Goal: Information Seeking & Learning: Understand process/instructions

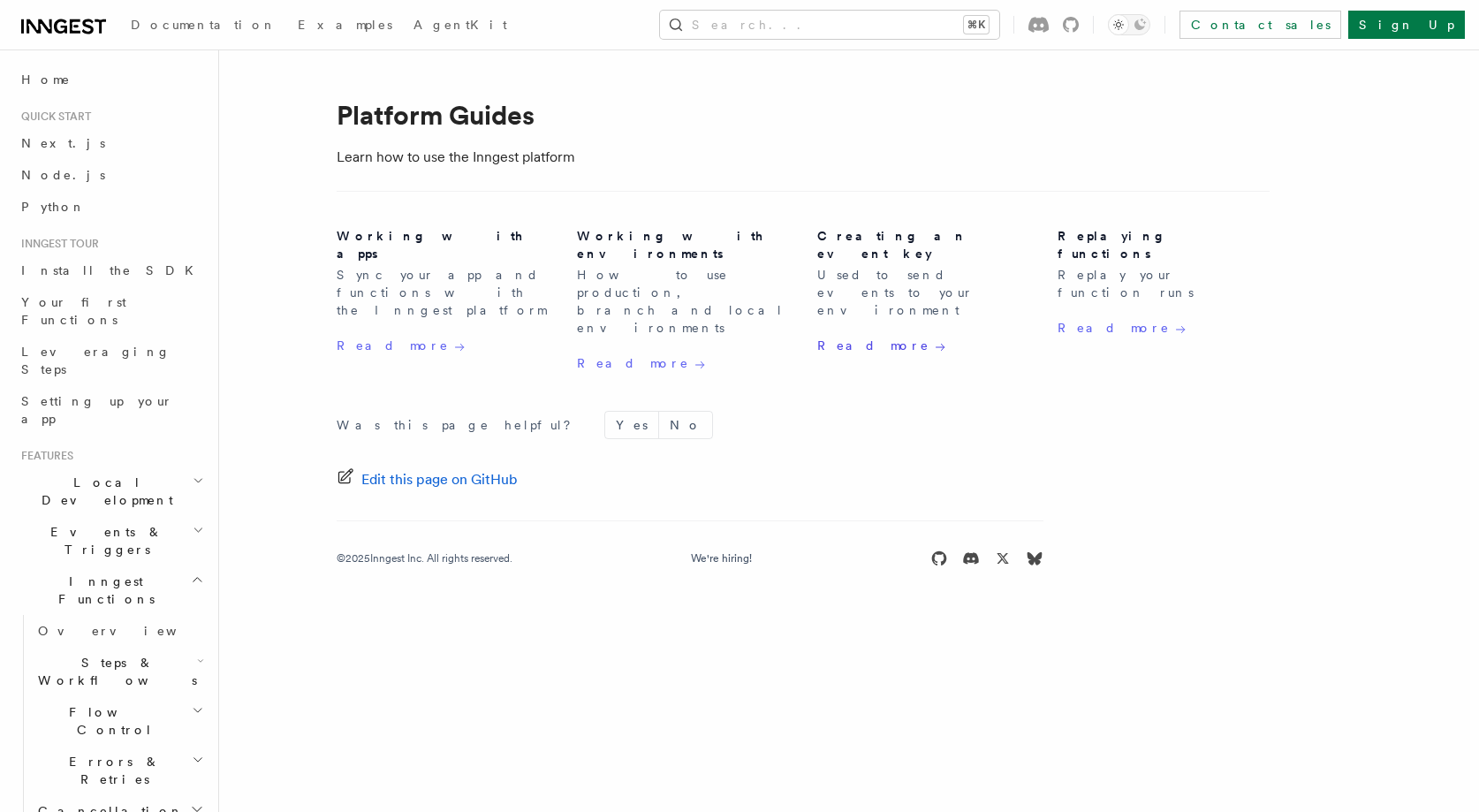
click at [853, 336] on link "Read more" at bounding box center [881, 346] width 128 height 20
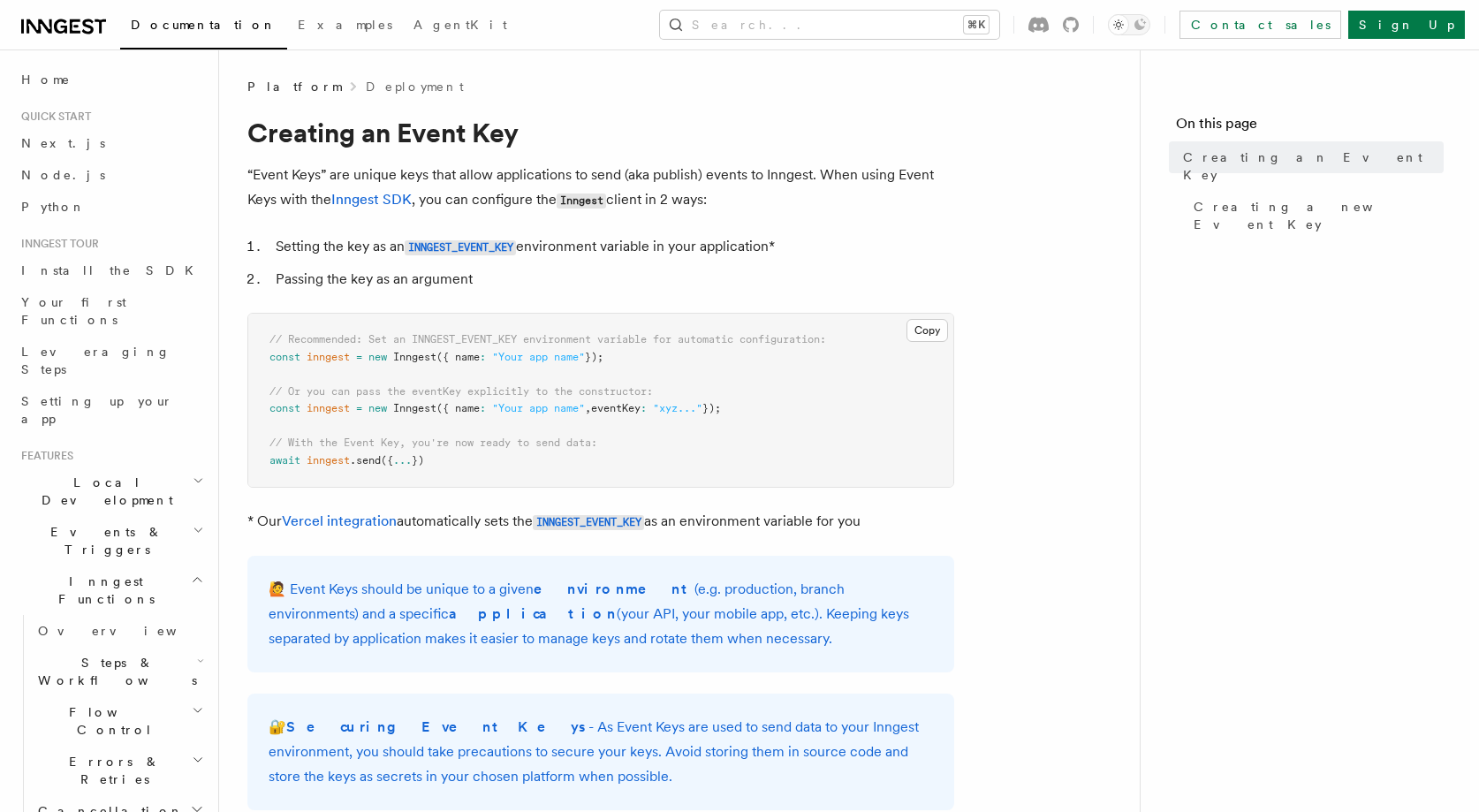
click at [413, 175] on p "“Event Keys” are unique keys that allow applications to send (aka publish) even…" at bounding box center [600, 187] width 707 height 50
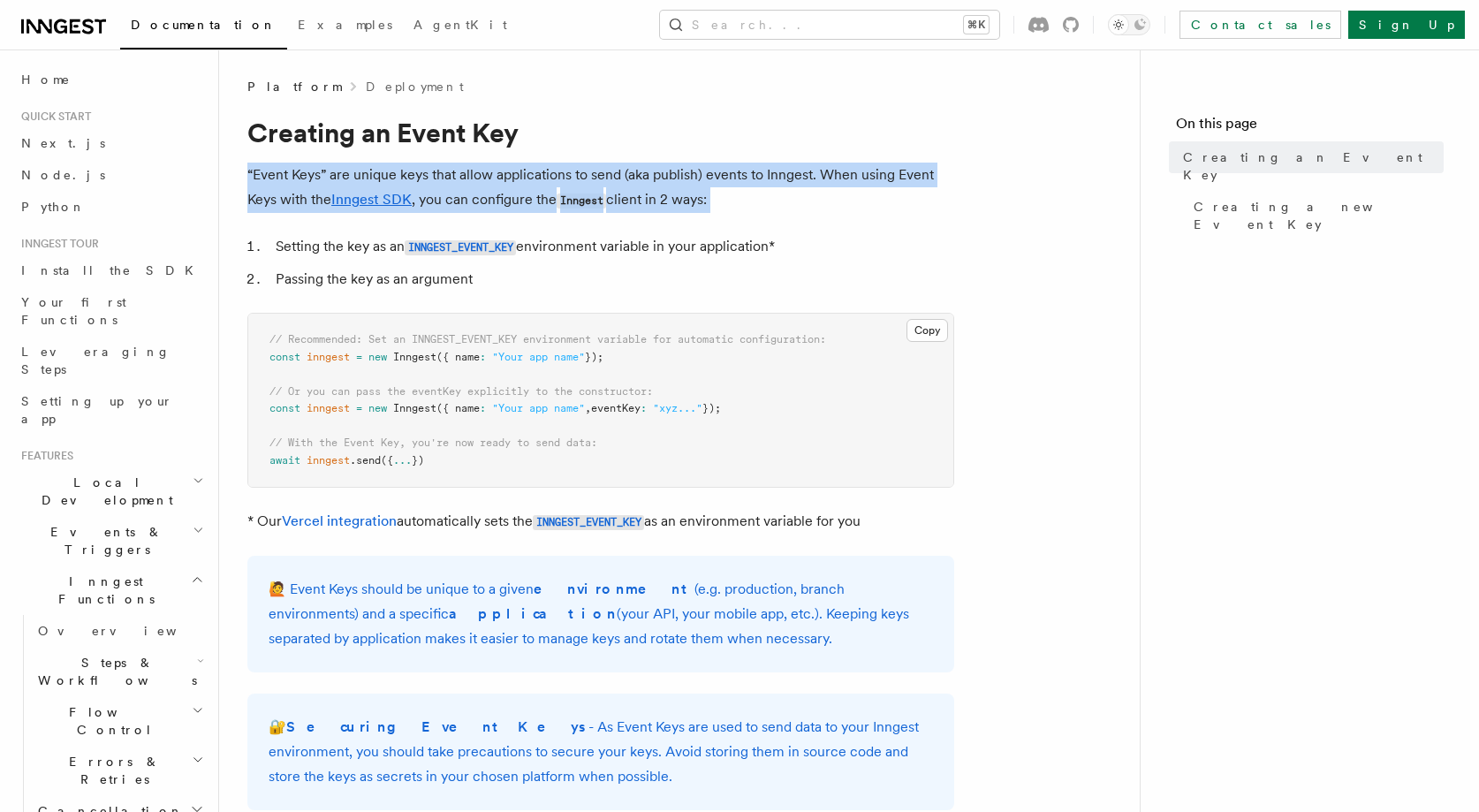
click at [413, 175] on p "“Event Keys” are unique keys that allow applications to send (aka publish) even…" at bounding box center [600, 187] width 707 height 50
click at [465, 173] on p "“Event Keys” are unique keys that allow applications to send (aka publish) even…" at bounding box center [600, 187] width 707 height 50
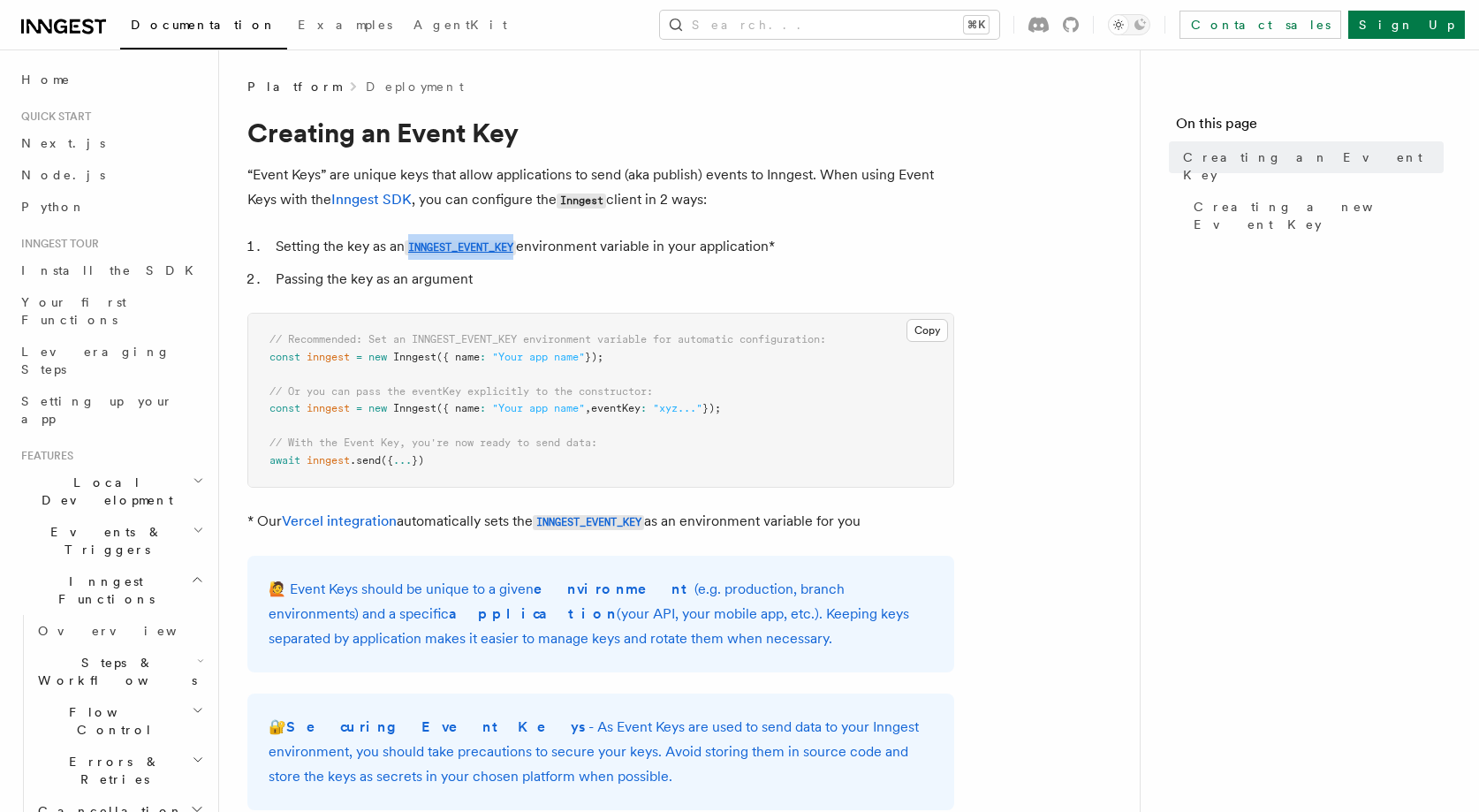
drag, startPoint x: 458, startPoint y: 250, endPoint x: 438, endPoint y: 271, distance: 29.0
click at [438, 271] on ol "Setting the key as an INNGEST_EVENT_KEY environment variable in your applicatio…" at bounding box center [600, 263] width 707 height 58
click at [437, 284] on li "Passing the key as an argument" at bounding box center [612, 278] width 684 height 24
click at [462, 207] on p "“Event Keys” are unique keys that allow applications to send (aka publish) even…" at bounding box center [600, 187] width 707 height 50
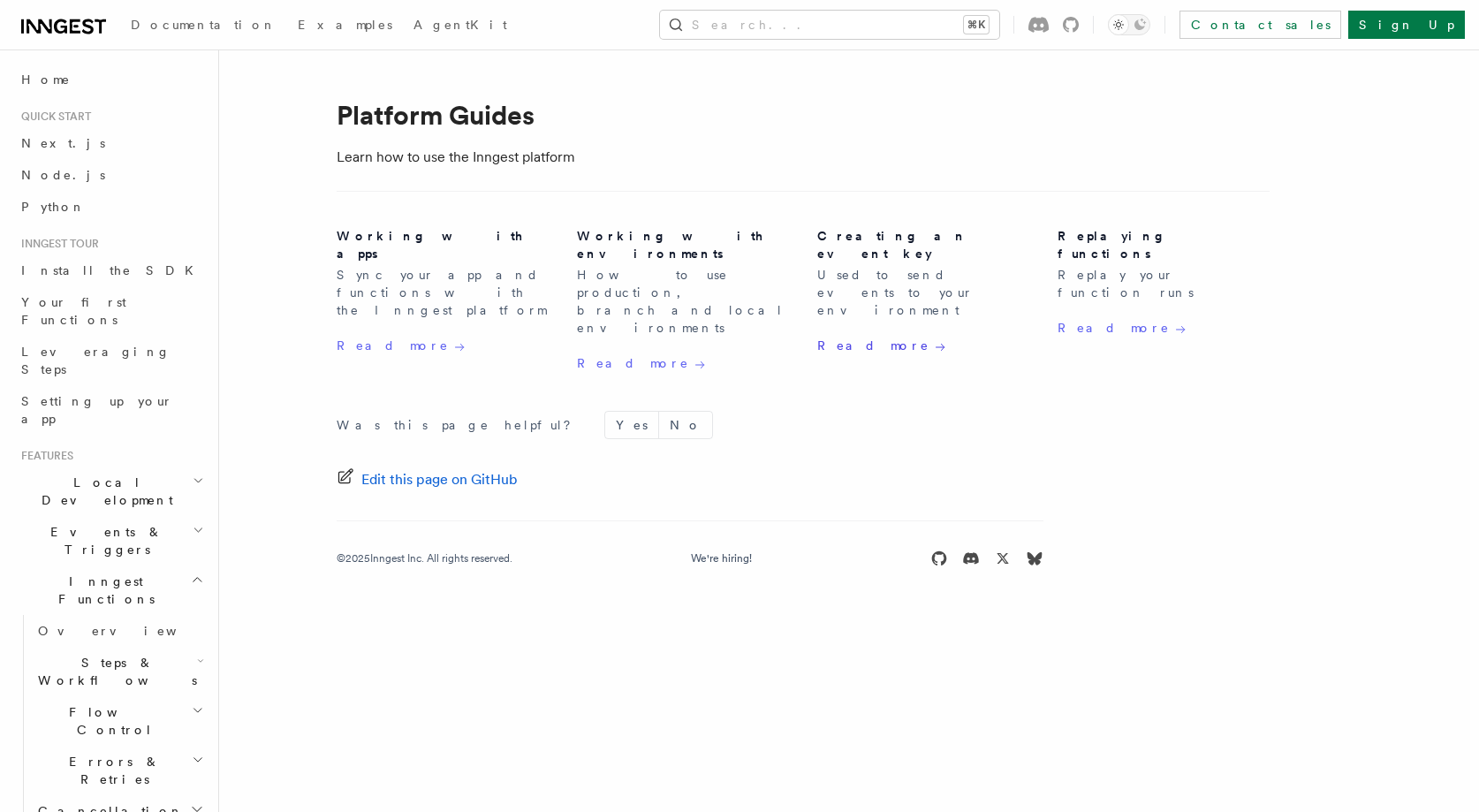
click at [844, 336] on link "Read more" at bounding box center [881, 346] width 128 height 20
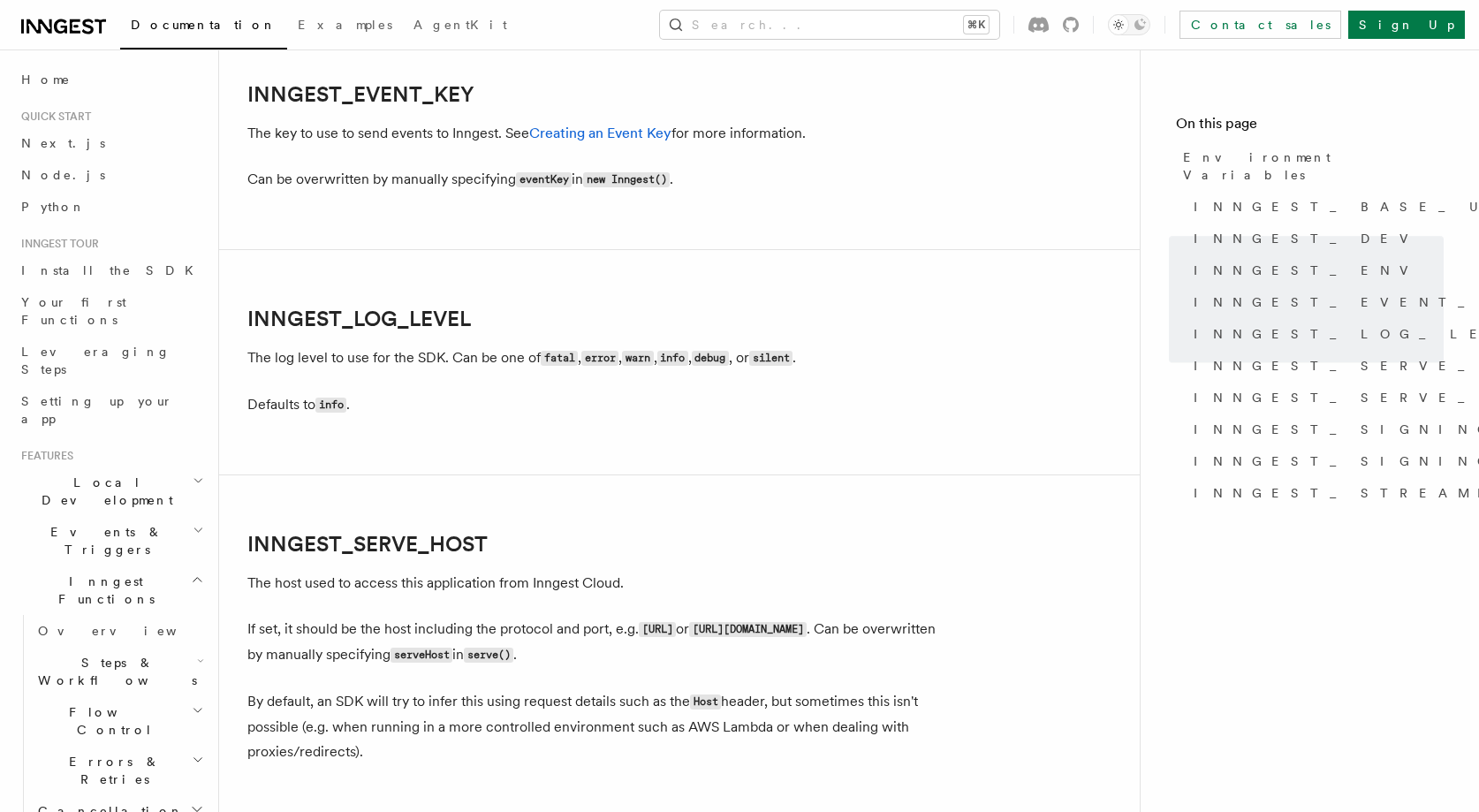
scroll to position [2016, 0]
click at [615, 136] on link "Creating an Event Key" at bounding box center [600, 132] width 142 height 17
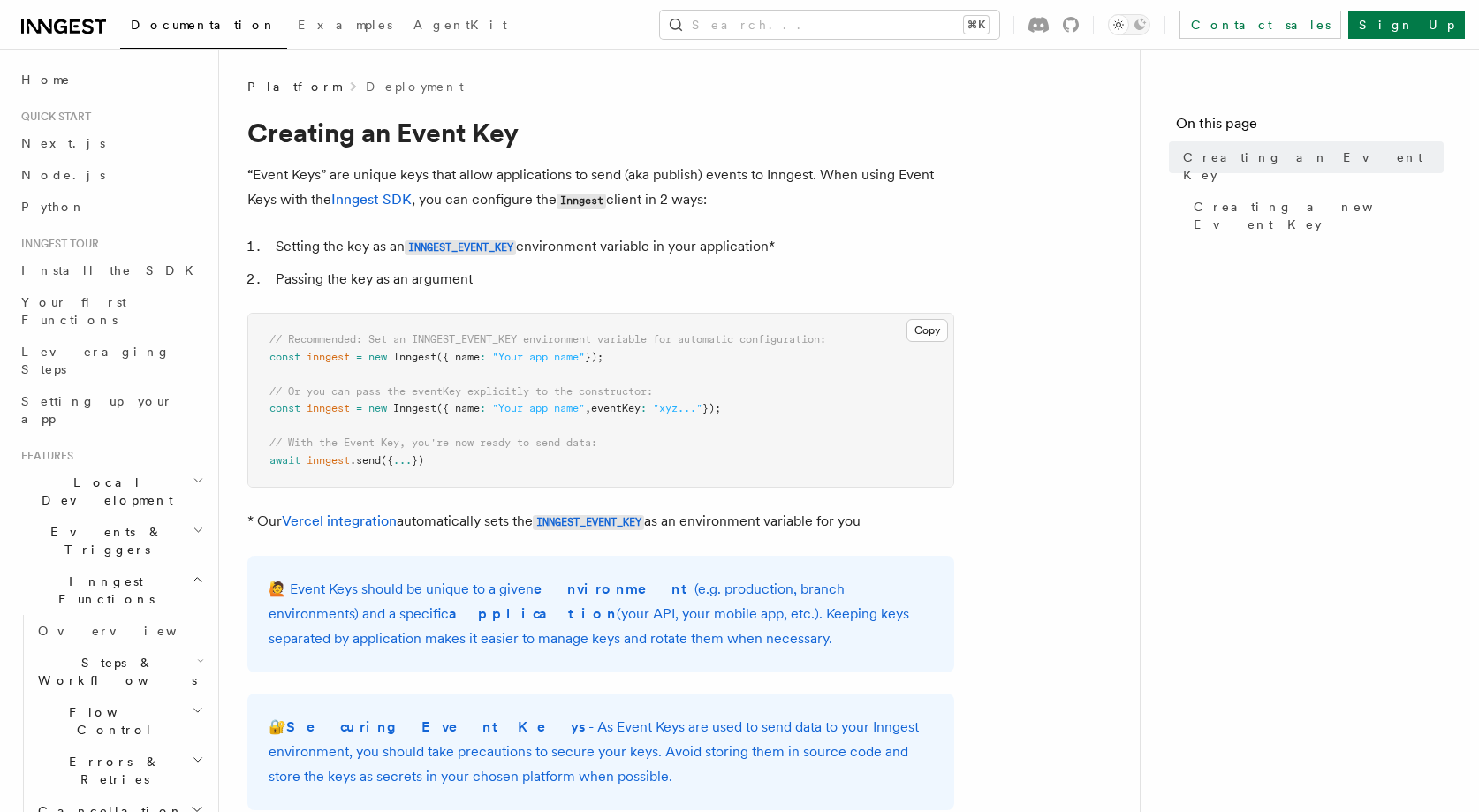
click at [443, 523] on p "* Our Vercel integration automatically sets the INNGEST_EVENT_KEY as an environ…" at bounding box center [600, 522] width 707 height 25
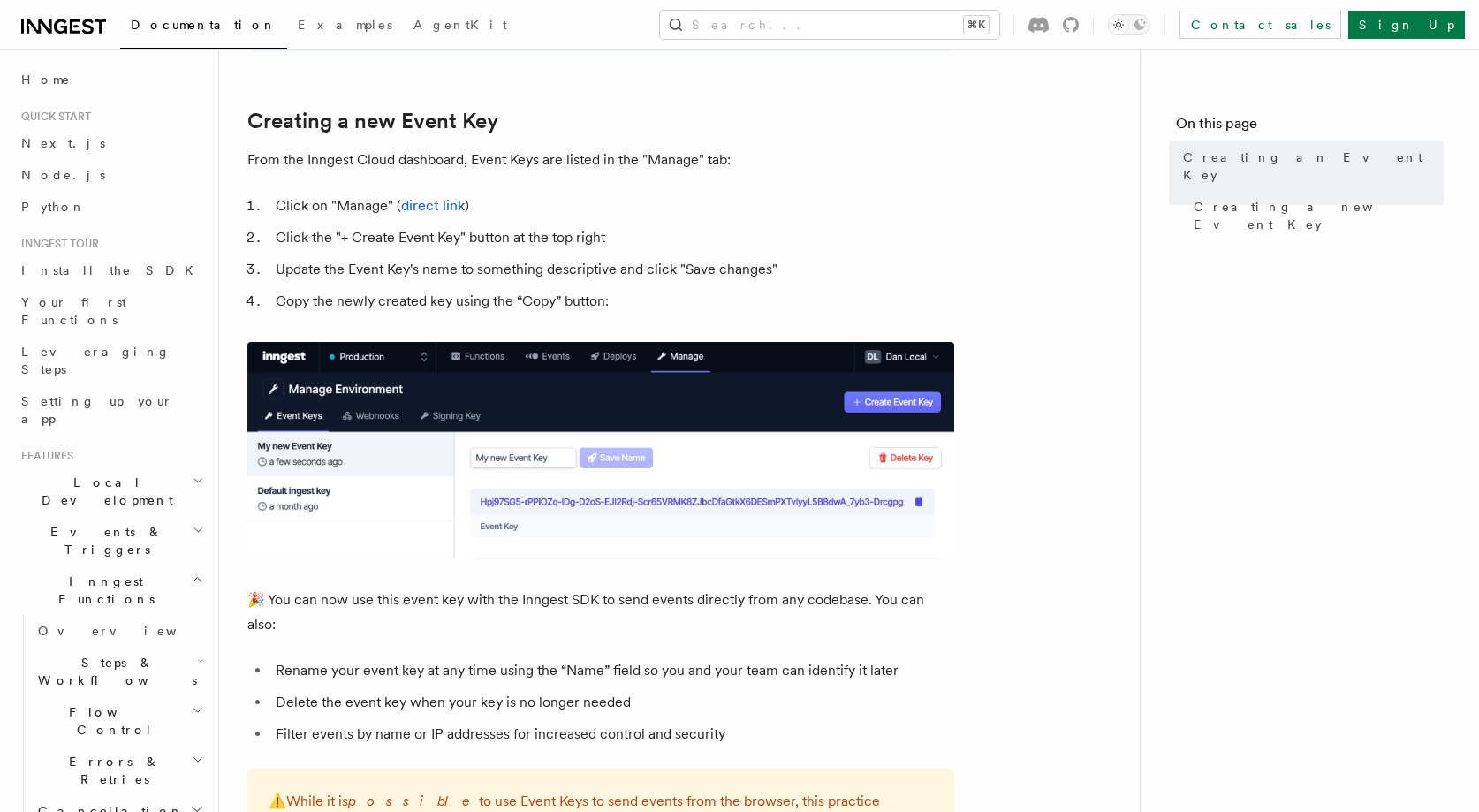
scroll to position [778, 0]
